Goal: Task Accomplishment & Management: Manage account settings

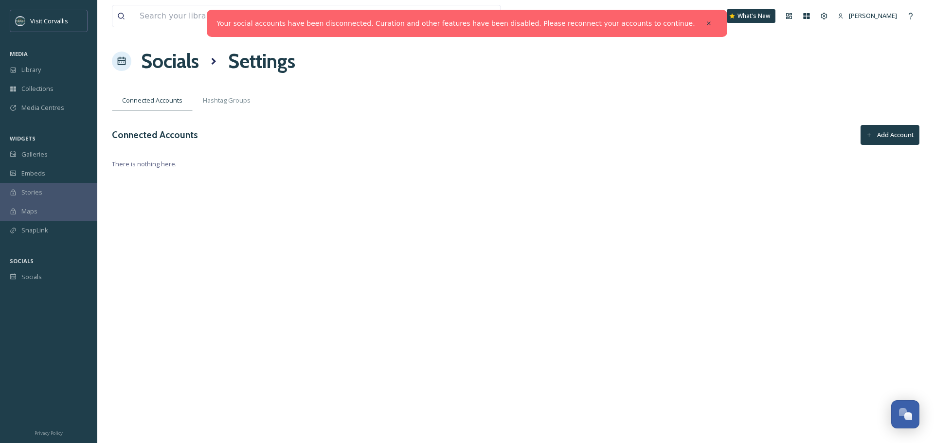
click at [896, 132] on button "Add Account" at bounding box center [889, 135] width 59 height 20
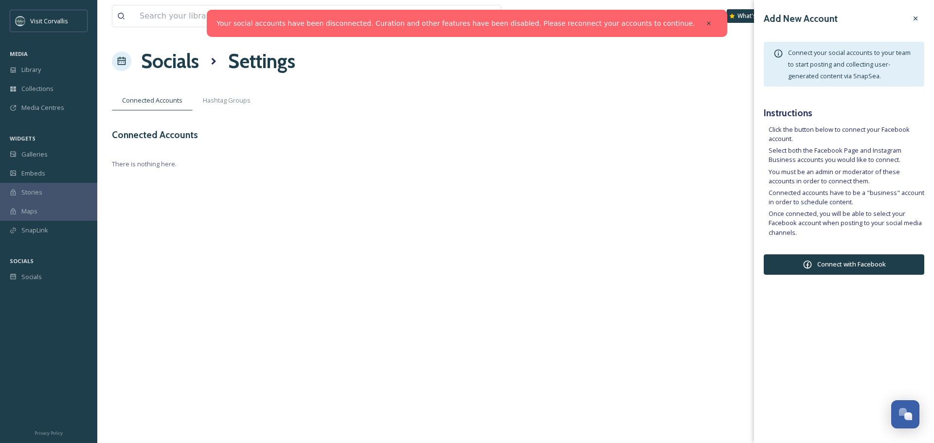
click at [836, 266] on button "Connect with Facebook" at bounding box center [844, 264] width 161 height 20
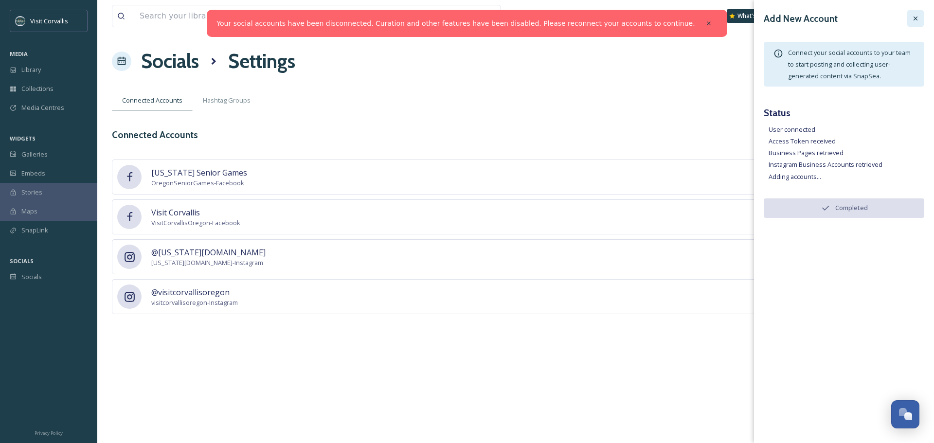
click at [919, 15] on div at bounding box center [916, 19] width 18 height 18
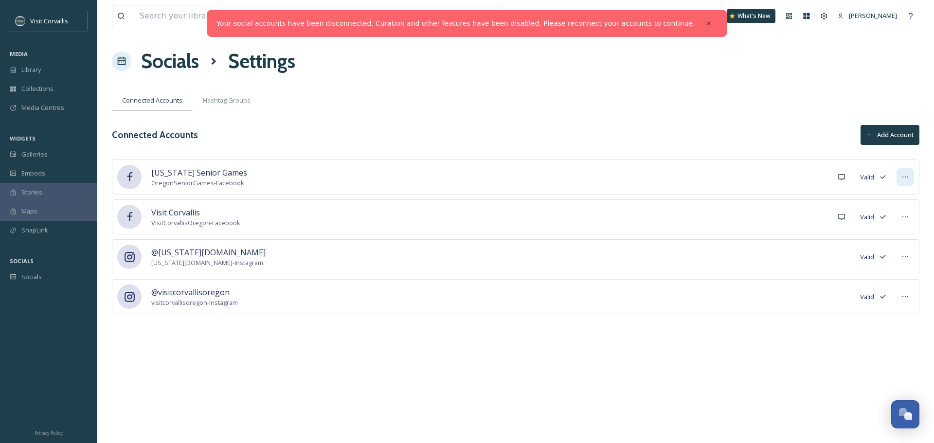
click at [907, 172] on div at bounding box center [905, 177] width 18 height 18
click at [894, 197] on span "Mark as Inactive" at bounding box center [885, 198] width 46 height 9
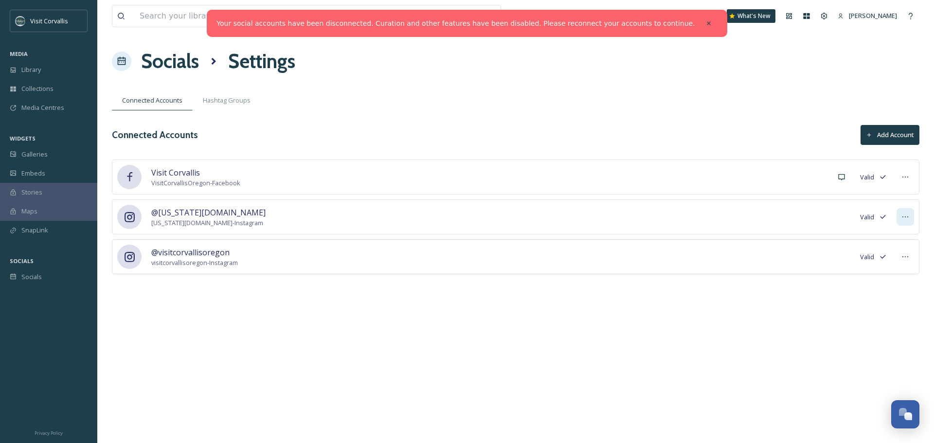
click at [903, 217] on icon at bounding box center [905, 216] width 6 height 1
click at [895, 235] on span "Mark as Inactive" at bounding box center [885, 237] width 46 height 9
click at [609, 290] on div "View all files What's New [PERSON_NAME] Socials Settings Connected Accounts Has…" at bounding box center [515, 221] width 837 height 443
drag, startPoint x: 680, startPoint y: 22, endPoint x: 678, endPoint y: 55, distance: 33.2
click at [705, 22] on icon at bounding box center [708, 23] width 7 height 7
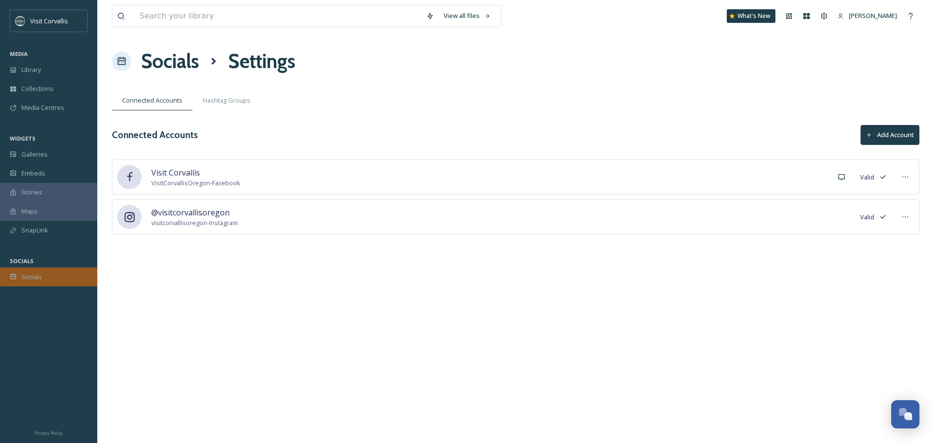
click at [45, 279] on div "Socials" at bounding box center [48, 277] width 97 height 19
